Goal: Entertainment & Leisure: Consume media (video, audio)

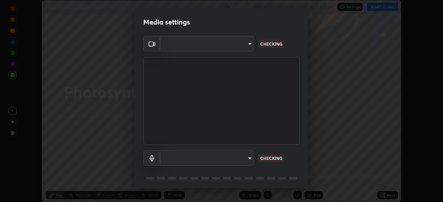
scroll to position [25, 0]
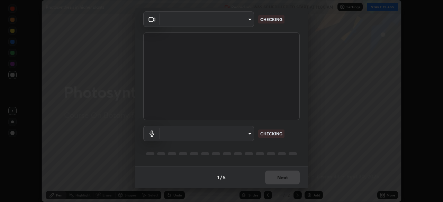
type input "846d0ba8f5080ab81b5b071cdfefeec17a04dc93fe71064fe08a1f5c66129023"
type input "default"
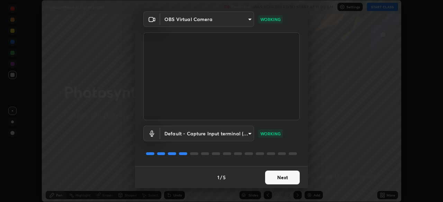
click at [274, 179] on button "Next" at bounding box center [282, 178] width 35 height 14
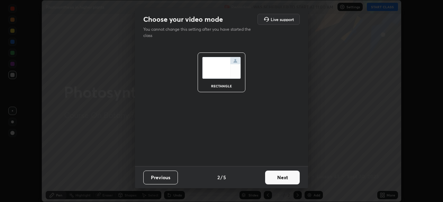
click at [275, 180] on button "Next" at bounding box center [282, 178] width 35 height 14
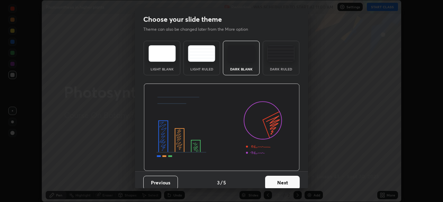
click at [275, 180] on button "Next" at bounding box center [282, 183] width 35 height 14
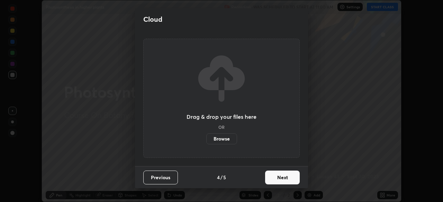
click at [275, 183] on button "Next" at bounding box center [282, 178] width 35 height 14
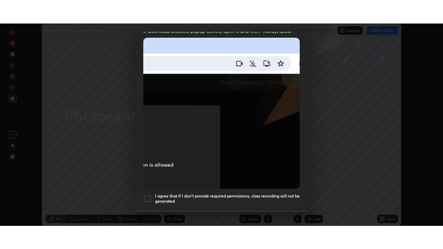
scroll to position [166, 0]
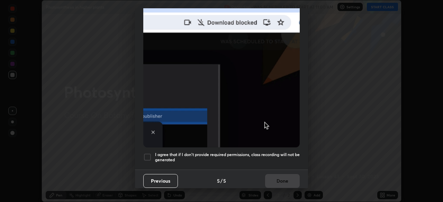
click at [148, 153] on div at bounding box center [147, 157] width 8 height 8
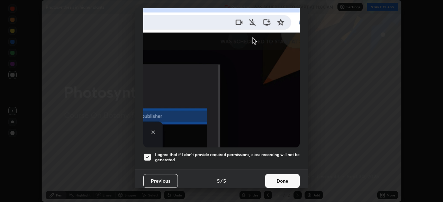
click at [280, 179] on button "Done" at bounding box center [282, 181] width 35 height 14
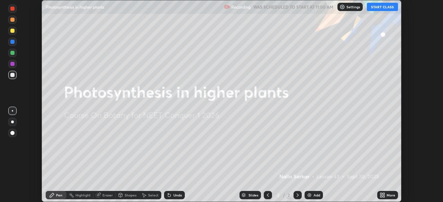
click at [380, 8] on button "START CLASS" at bounding box center [382, 7] width 31 height 8
click at [312, 195] on div "Add" at bounding box center [313, 195] width 18 height 8
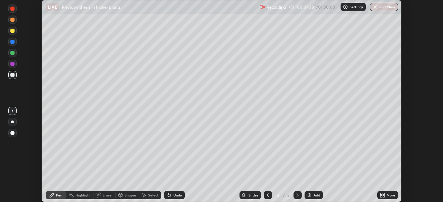
click at [384, 195] on icon at bounding box center [383, 196] width 6 height 6
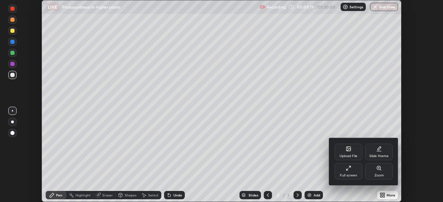
click at [348, 174] on div "Full screen" at bounding box center [348, 175] width 17 height 3
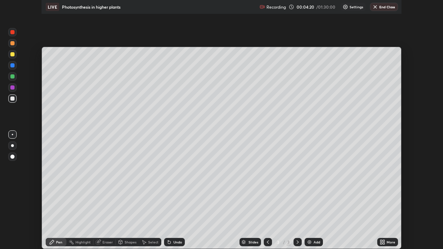
scroll to position [249, 443]
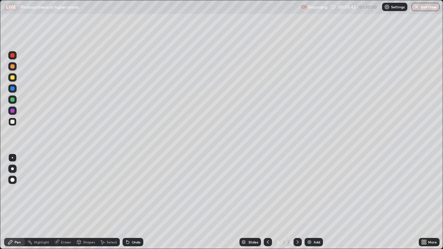
click at [312, 202] on div "Add" at bounding box center [313, 242] width 18 height 8
click at [132, 202] on div "Undo" at bounding box center [136, 241] width 9 height 3
click at [133, 202] on div "Undo" at bounding box center [136, 241] width 9 height 3
click at [266, 202] on icon at bounding box center [268, 242] width 6 height 6
click at [12, 100] on div at bounding box center [12, 100] width 4 height 4
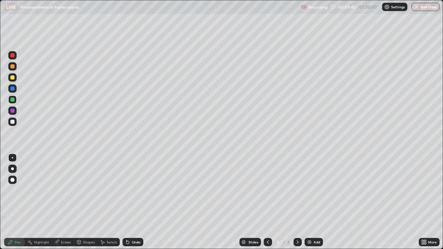
click at [297, 202] on icon at bounding box center [298, 242] width 6 height 6
click at [310, 202] on div "Add" at bounding box center [313, 242] width 18 height 8
click at [267, 202] on icon at bounding box center [268, 241] width 2 height 3
click at [267, 202] on icon at bounding box center [268, 242] width 6 height 6
click at [297, 202] on icon at bounding box center [298, 242] width 6 height 6
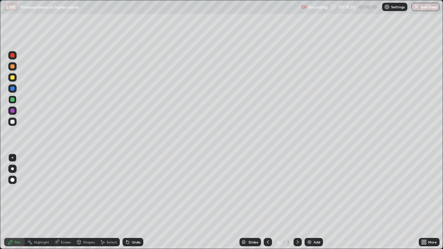
click at [266, 202] on icon at bounding box center [268, 242] width 6 height 6
click at [297, 202] on icon at bounding box center [298, 242] width 6 height 6
click at [297, 202] on icon at bounding box center [298, 241] width 2 height 3
click at [318, 202] on div "Add" at bounding box center [316, 241] width 7 height 3
click at [108, 202] on div "Select" at bounding box center [112, 241] width 10 height 3
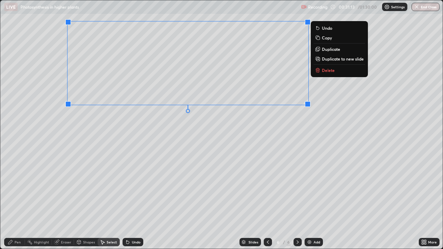
click at [329, 49] on p "Duplicate" at bounding box center [331, 49] width 18 height 6
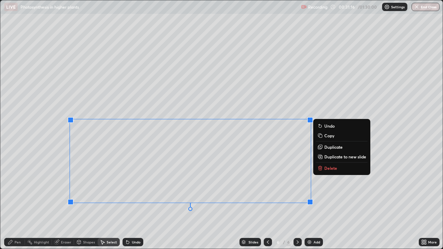
click at [57, 200] on div "0 ° Undo Copy Duplicate Duplicate to new slide Delete" at bounding box center [221, 124] width 442 height 248
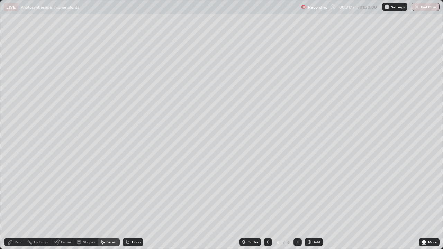
click at [17, 202] on div "Pen" at bounding box center [18, 241] width 6 height 3
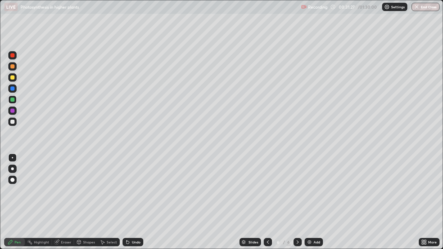
click at [84, 202] on div "Shapes" at bounding box center [89, 241] width 12 height 3
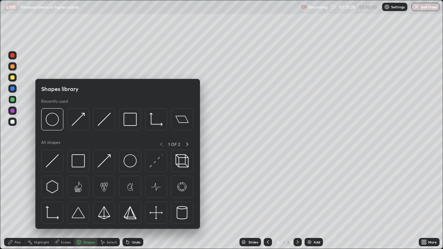
click at [62, 202] on div "Eraser" at bounding box center [66, 241] width 10 height 3
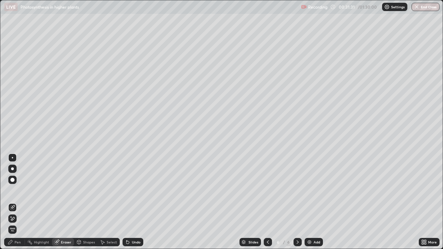
click at [16, 202] on div "Pen" at bounding box center [18, 241] width 6 height 3
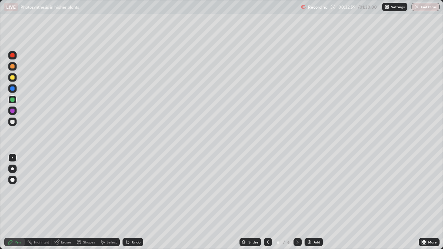
click at [313, 202] on div "Add" at bounding box center [316, 241] width 7 height 3
click at [266, 202] on icon at bounding box center [268, 242] width 6 height 6
click at [296, 202] on icon at bounding box center [298, 242] width 6 height 6
click at [310, 202] on img at bounding box center [310, 242] width 6 height 6
click at [309, 202] on img at bounding box center [310, 242] width 6 height 6
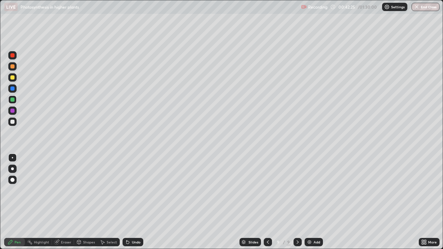
click at [86, 202] on div "Shapes" at bounding box center [86, 242] width 24 height 8
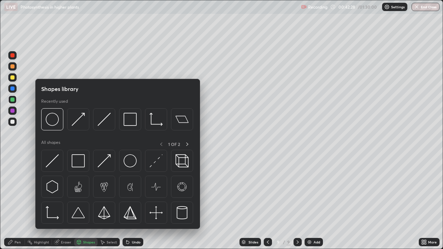
click at [85, 202] on div "Shapes" at bounding box center [86, 242] width 24 height 8
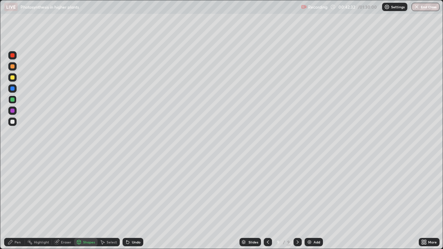
click at [14, 202] on div "Pen" at bounding box center [14, 242] width 21 height 8
click at [13, 66] on div at bounding box center [12, 66] width 4 height 4
click at [11, 101] on div at bounding box center [12, 100] width 4 height 4
click at [12, 88] on div at bounding box center [12, 88] width 4 height 4
click at [13, 101] on div at bounding box center [12, 100] width 4 height 4
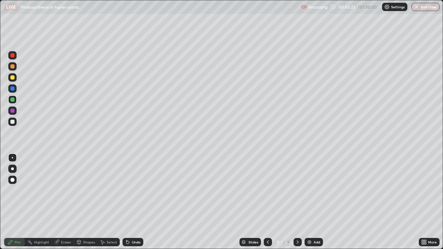
click at [13, 89] on div at bounding box center [12, 88] width 4 height 4
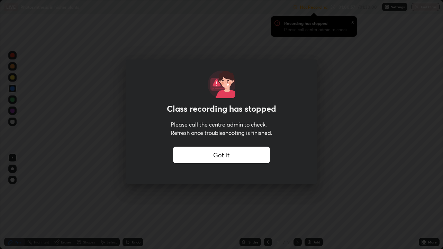
click at [245, 153] on div "Got it" at bounding box center [221, 155] width 97 height 17
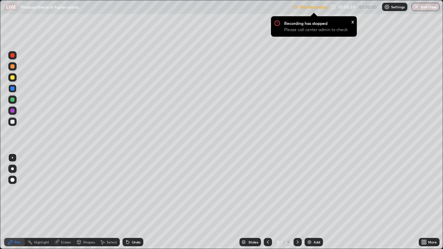
click at [352, 21] on div "x" at bounding box center [352, 21] width 3 height 7
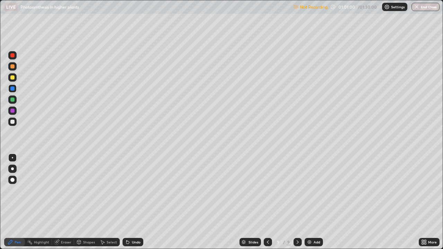
click at [347, 7] on div "Not Recording 01:01:00 / 01:30:00 Settings End Class" at bounding box center [366, 6] width 146 height 13
click at [317, 202] on div "Add" at bounding box center [313, 242] width 18 height 8
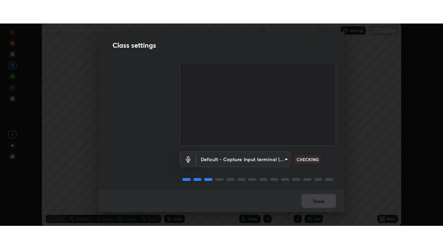
scroll to position [31, 0]
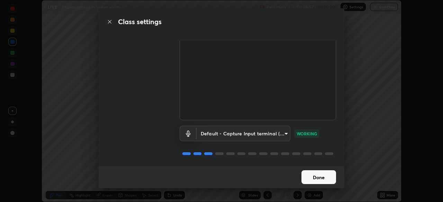
click at [318, 179] on button "Done" at bounding box center [318, 178] width 35 height 14
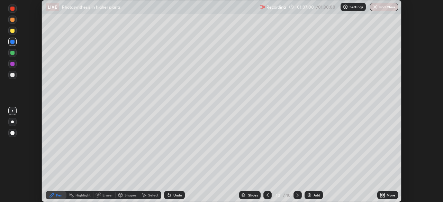
click at [385, 195] on div "More" at bounding box center [387, 195] width 21 height 8
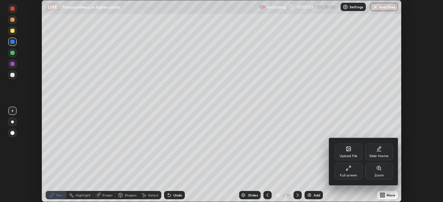
click at [353, 171] on div "Full screen" at bounding box center [349, 171] width 28 height 17
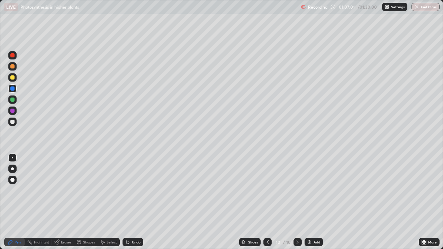
scroll to position [249, 443]
click at [13, 99] on div at bounding box center [12, 100] width 4 height 4
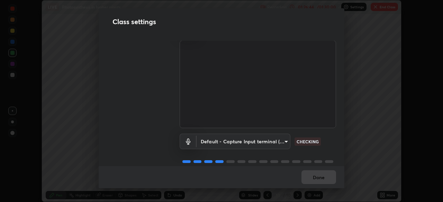
scroll to position [31, 0]
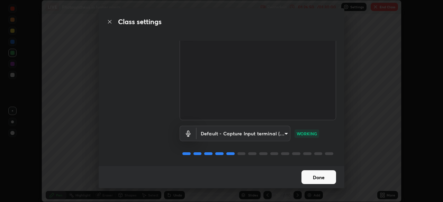
click at [327, 177] on button "Done" at bounding box center [318, 178] width 35 height 14
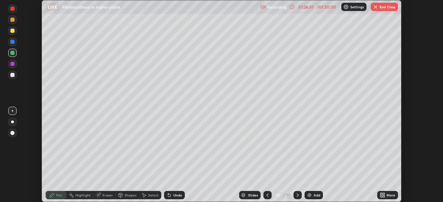
click at [385, 10] on button "End Class" at bounding box center [384, 7] width 27 height 8
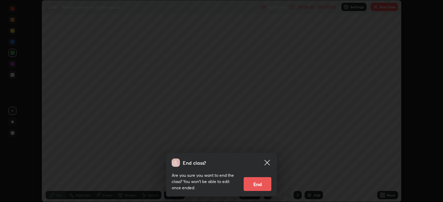
click at [259, 186] on button "End" at bounding box center [258, 184] width 28 height 14
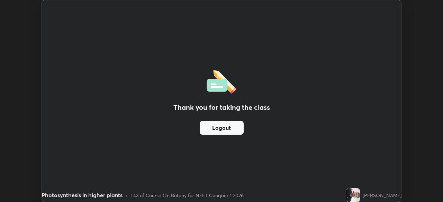
click at [230, 127] on button "Logout" at bounding box center [222, 128] width 44 height 14
click at [216, 130] on button "Logout" at bounding box center [222, 128] width 44 height 14
click at [212, 129] on button "Logout" at bounding box center [222, 128] width 44 height 14
click at [210, 130] on button "Logout" at bounding box center [222, 128] width 44 height 14
click at [206, 128] on button "Logout" at bounding box center [222, 128] width 44 height 14
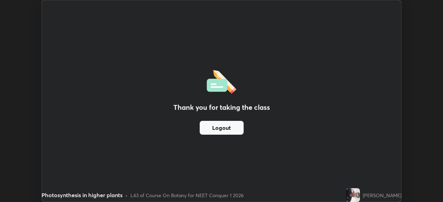
click at [203, 126] on button "Logout" at bounding box center [222, 128] width 44 height 14
click at [203, 128] on button "Logout" at bounding box center [222, 128] width 44 height 14
click at [205, 129] on button "Logout" at bounding box center [222, 128] width 44 height 14
click at [209, 128] on button "Logout" at bounding box center [222, 128] width 44 height 14
click at [214, 127] on button "Logout" at bounding box center [222, 128] width 44 height 14
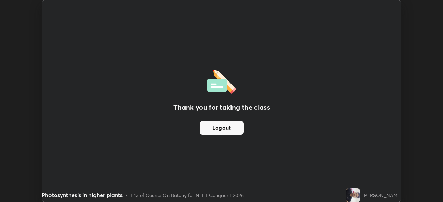
click at [218, 128] on button "Logout" at bounding box center [222, 128] width 44 height 14
click at [214, 128] on button "Logout" at bounding box center [222, 128] width 44 height 14
click at [233, 125] on button "Logout" at bounding box center [222, 128] width 44 height 14
